Goal: Information Seeking & Learning: Learn about a topic

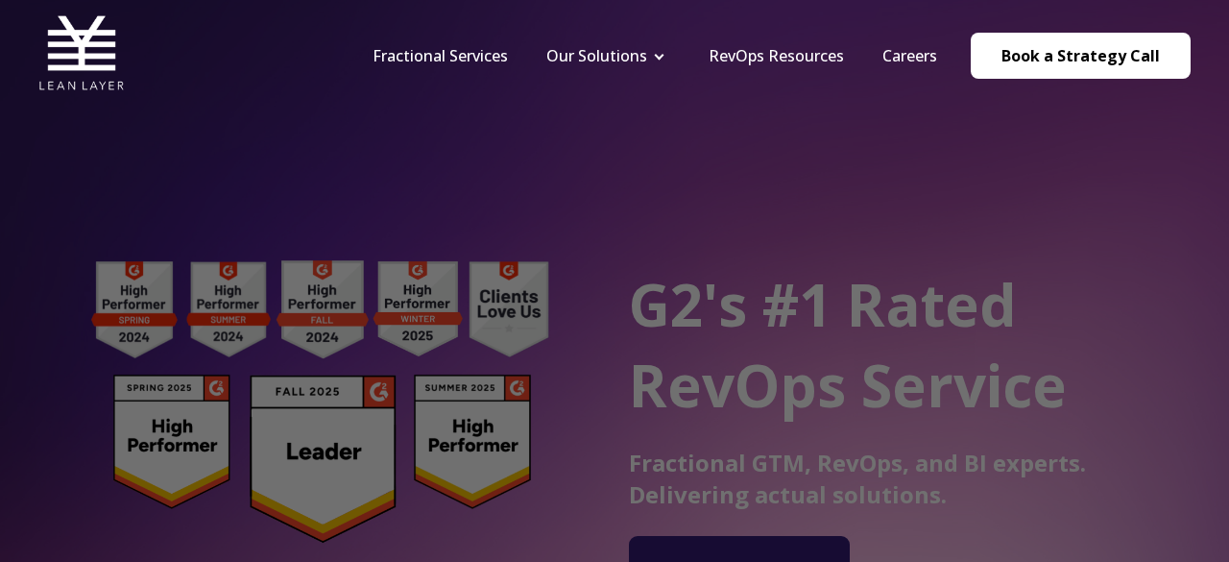
click at [999, 274] on div at bounding box center [621, 284] width 1242 height 568
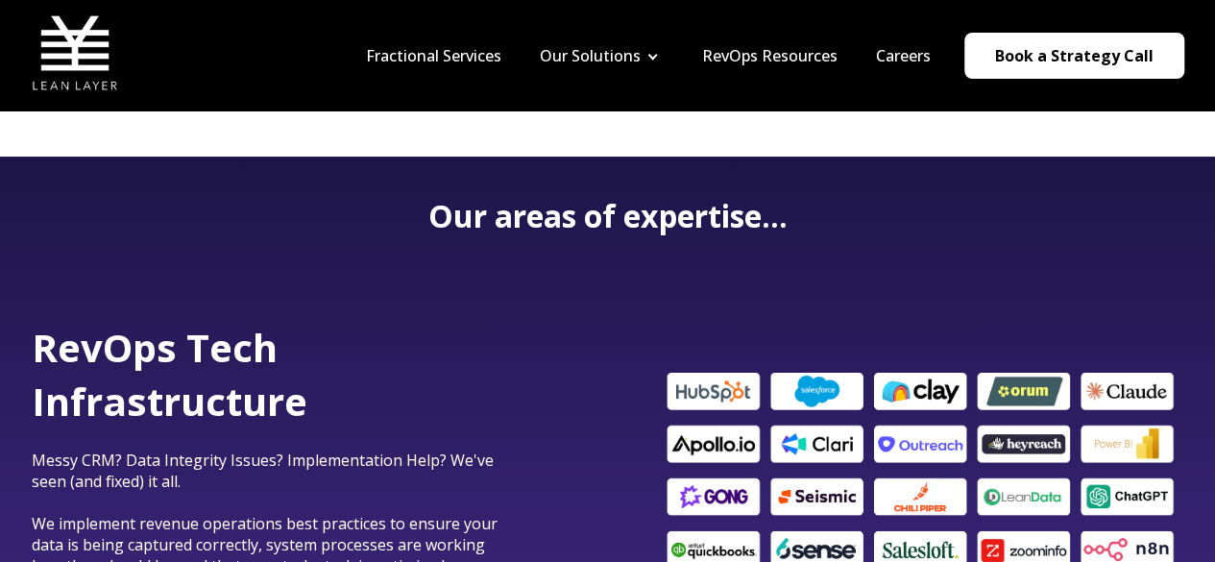
scroll to position [365, 0]
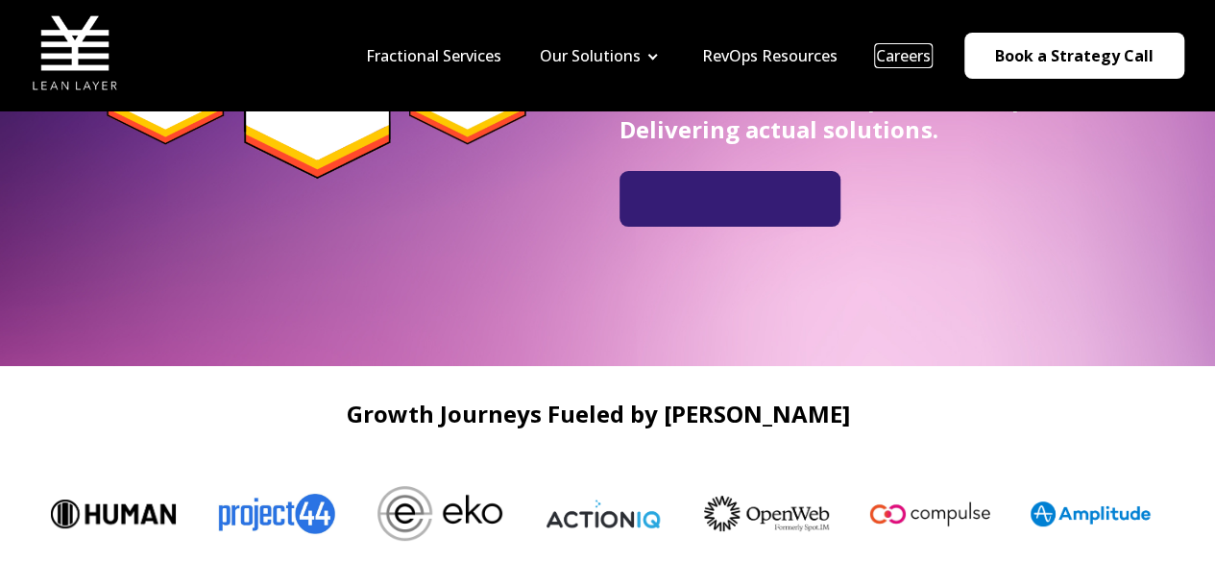
click at [920, 54] on link "Careers" at bounding box center [903, 55] width 55 height 21
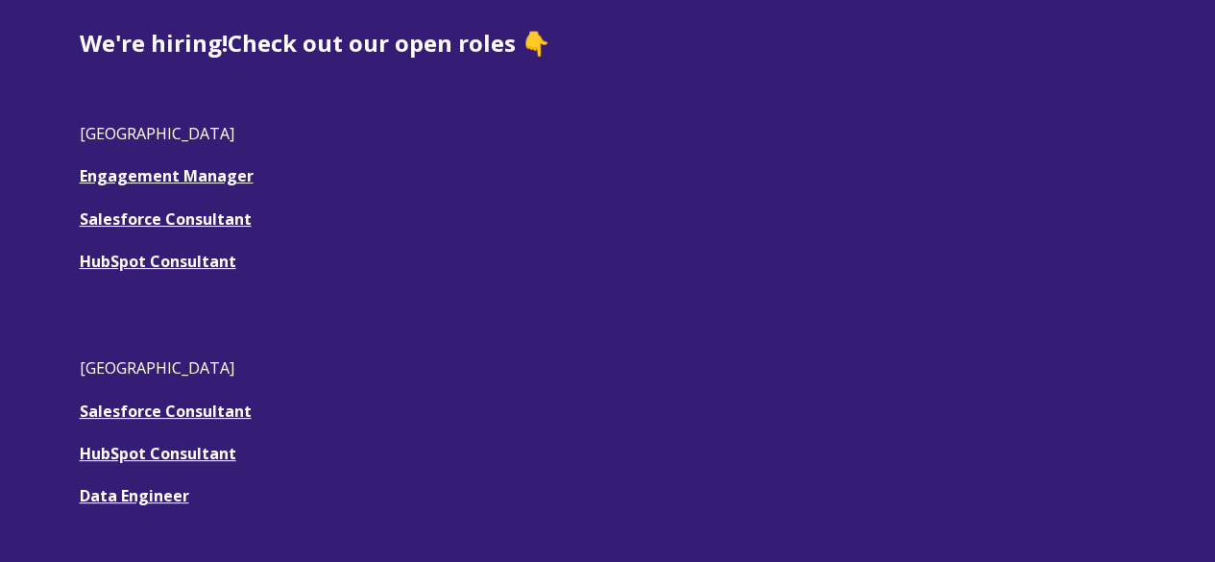
scroll to position [589, 0]
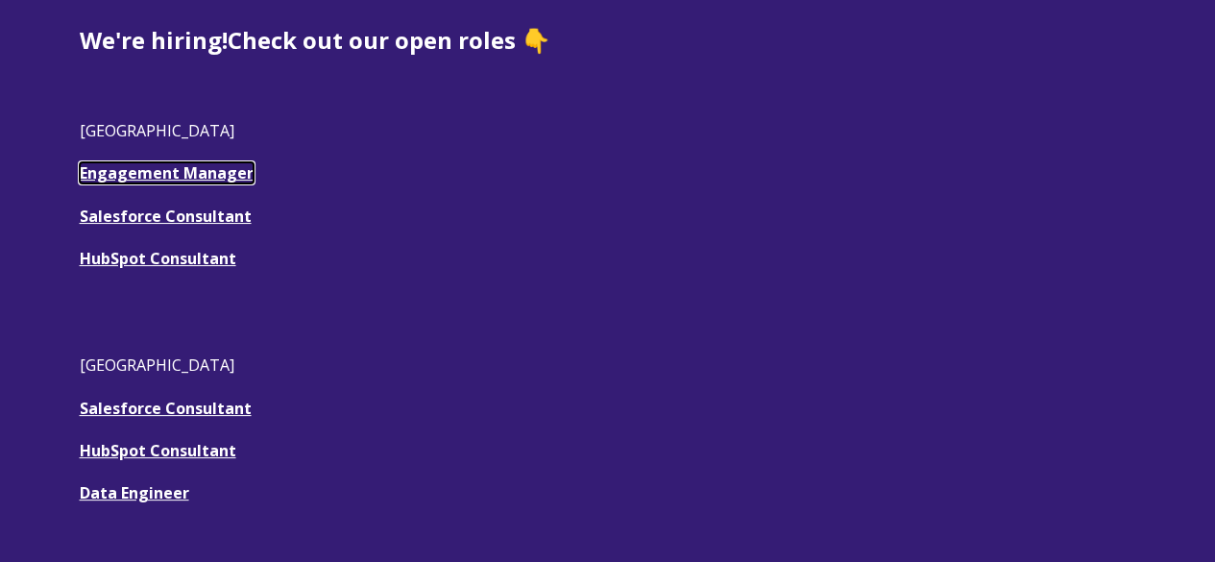
click at [216, 177] on link "Engagement Manager" at bounding box center [167, 172] width 174 height 21
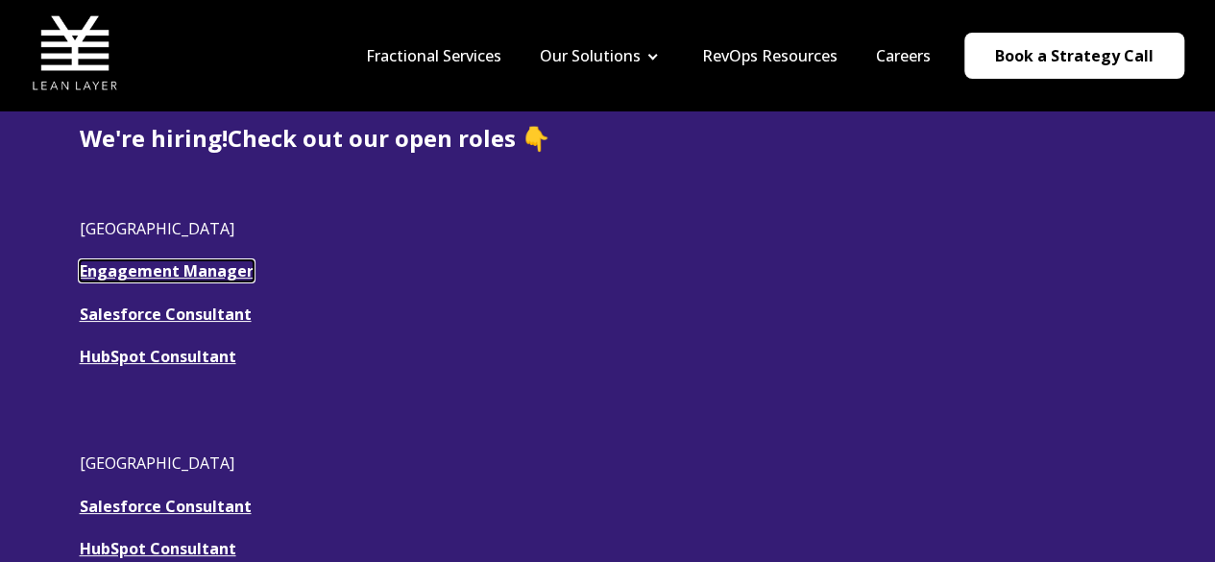
scroll to position [492, 0]
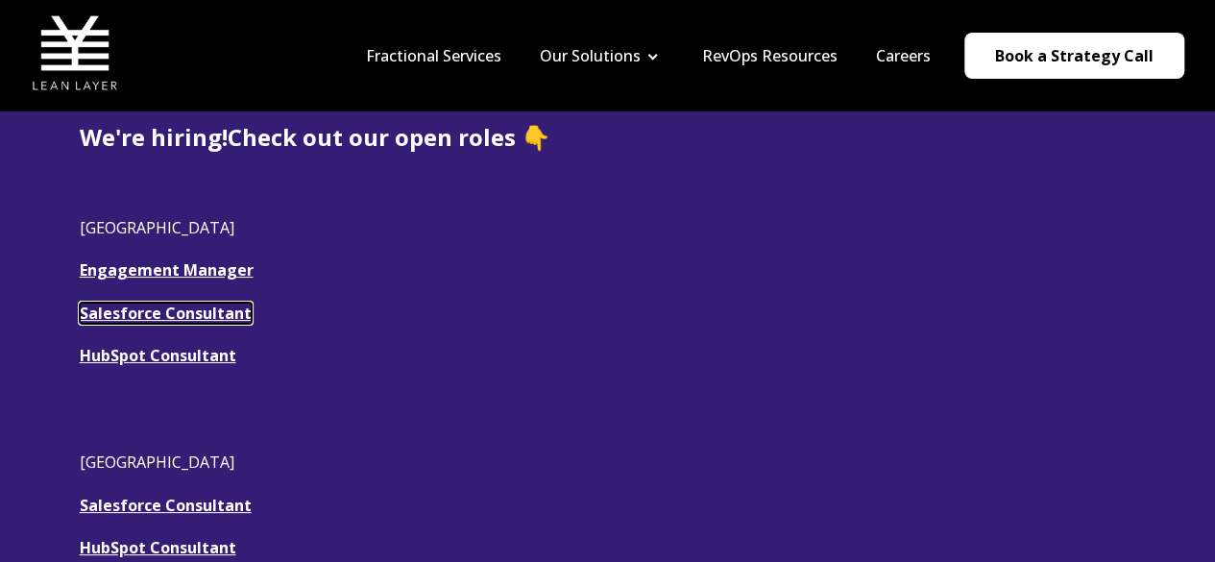
click at [204, 306] on u "Salesforce Consultant" at bounding box center [166, 313] width 172 height 21
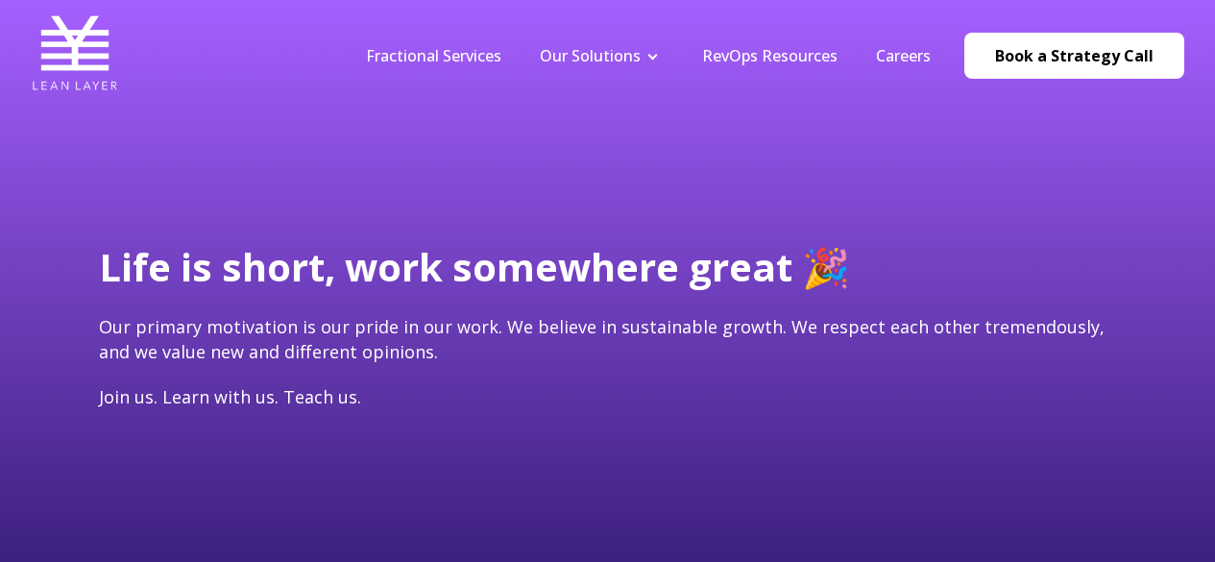
click at [238, 284] on span "Life is short, work somewhere great 🎉 Our primary motivation is our pride in ou…" at bounding box center [608, 324] width 1018 height 169
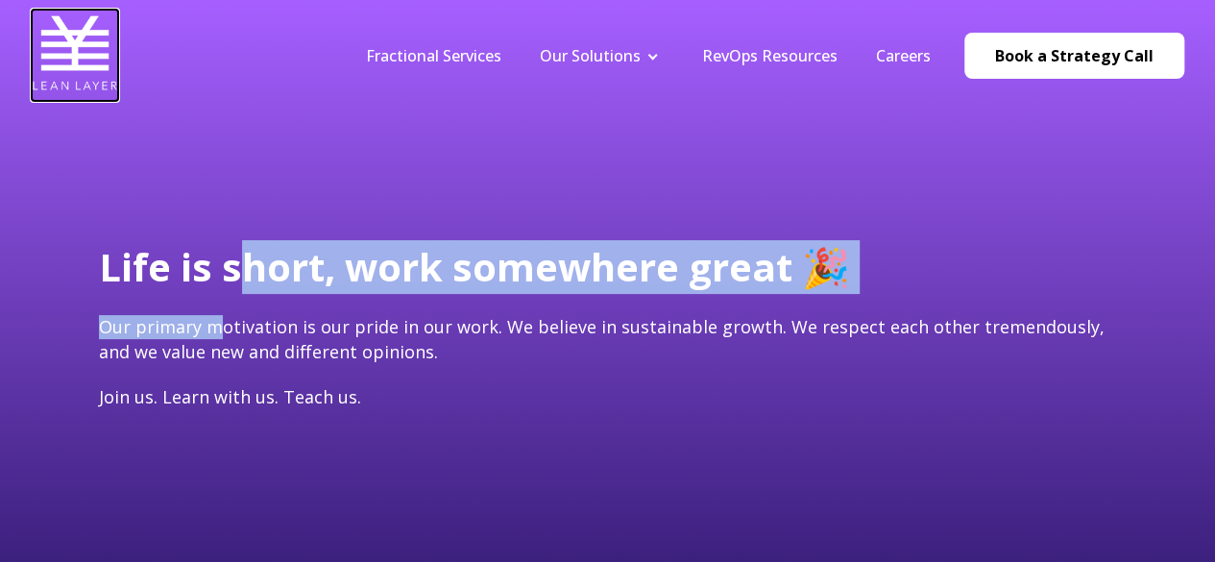
click at [87, 52] on img at bounding box center [75, 53] width 86 height 86
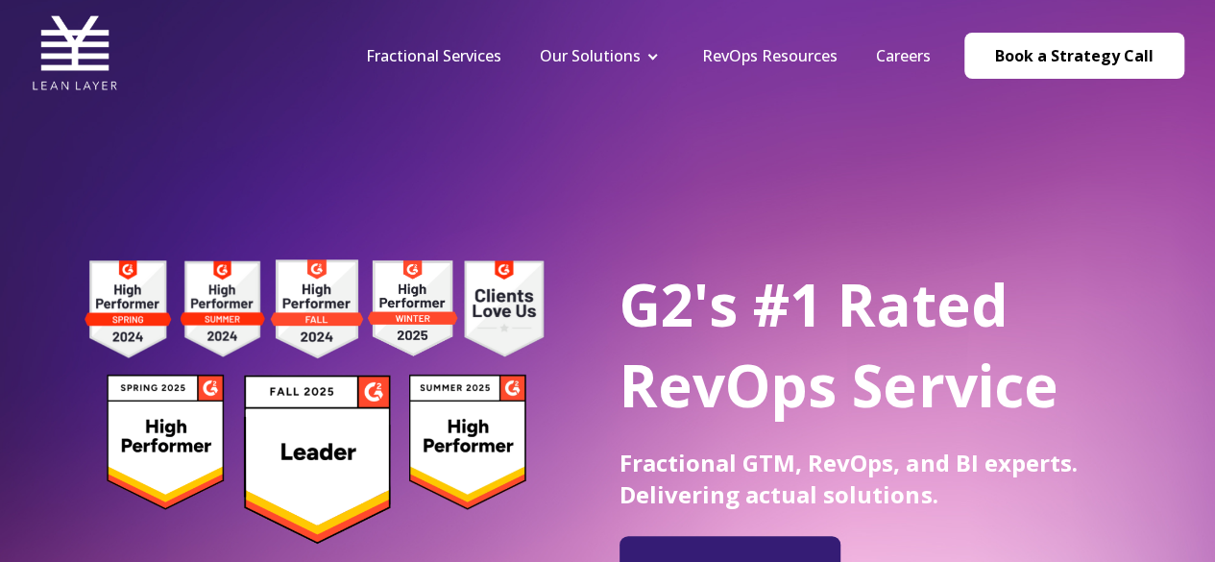
click at [435, 66] on nav "Fractional Services Our Solutions Revenue Tech Revenue Analytics Revenue Strate…" at bounding box center [765, 55] width 837 height 91
click at [455, 60] on link "Fractional Services" at bounding box center [433, 55] width 135 height 21
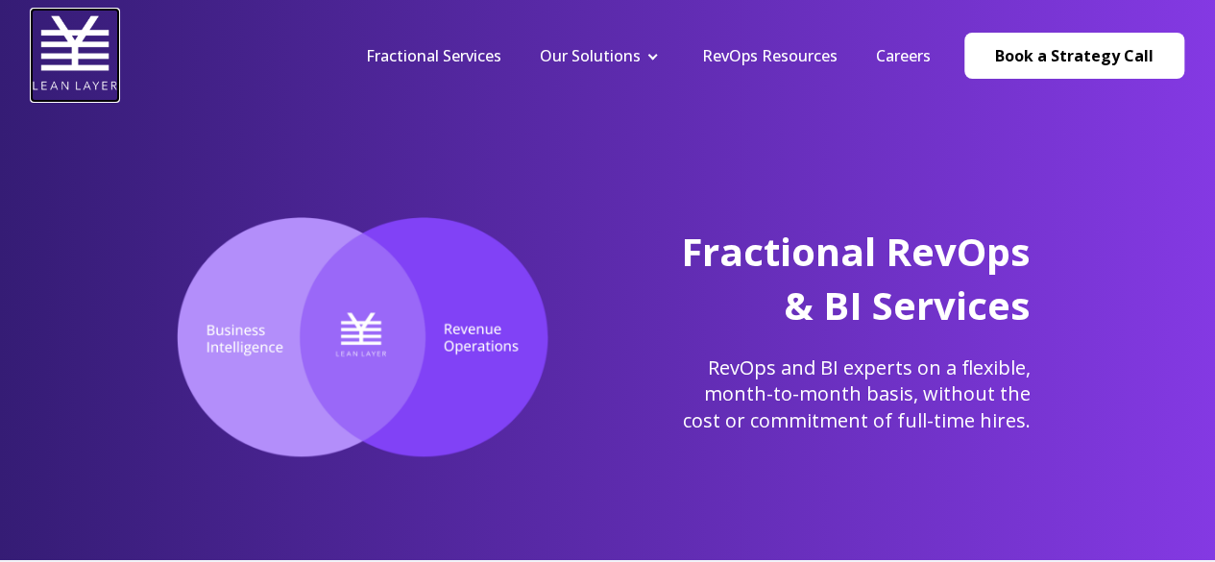
click at [69, 50] on img at bounding box center [75, 53] width 86 height 86
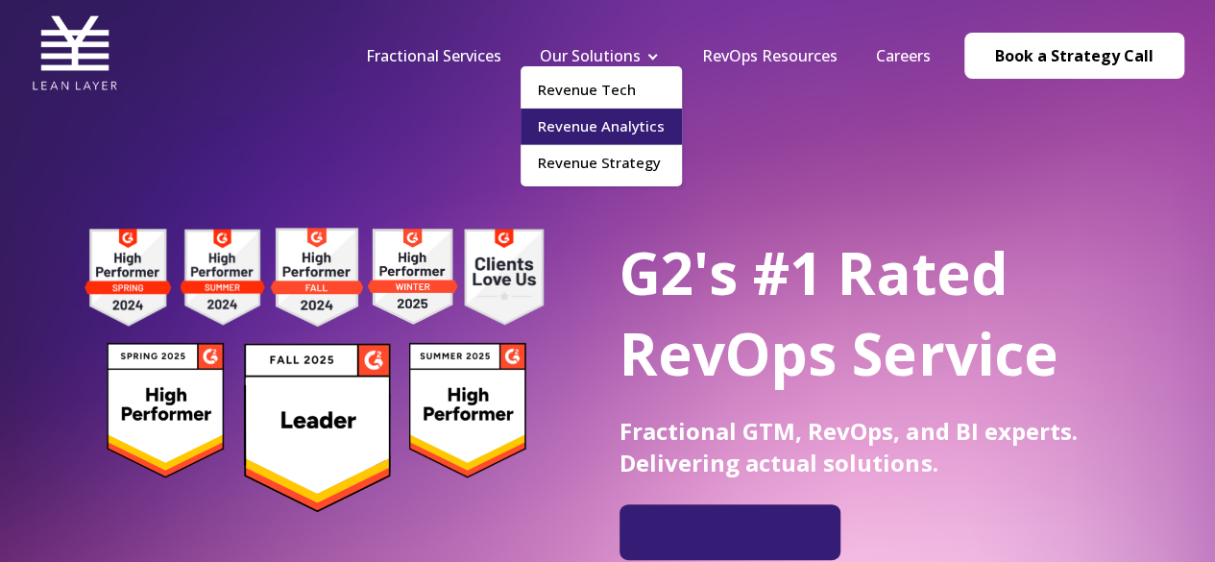
scroll to position [33, 0]
